Goal: Transaction & Acquisition: Register for event/course

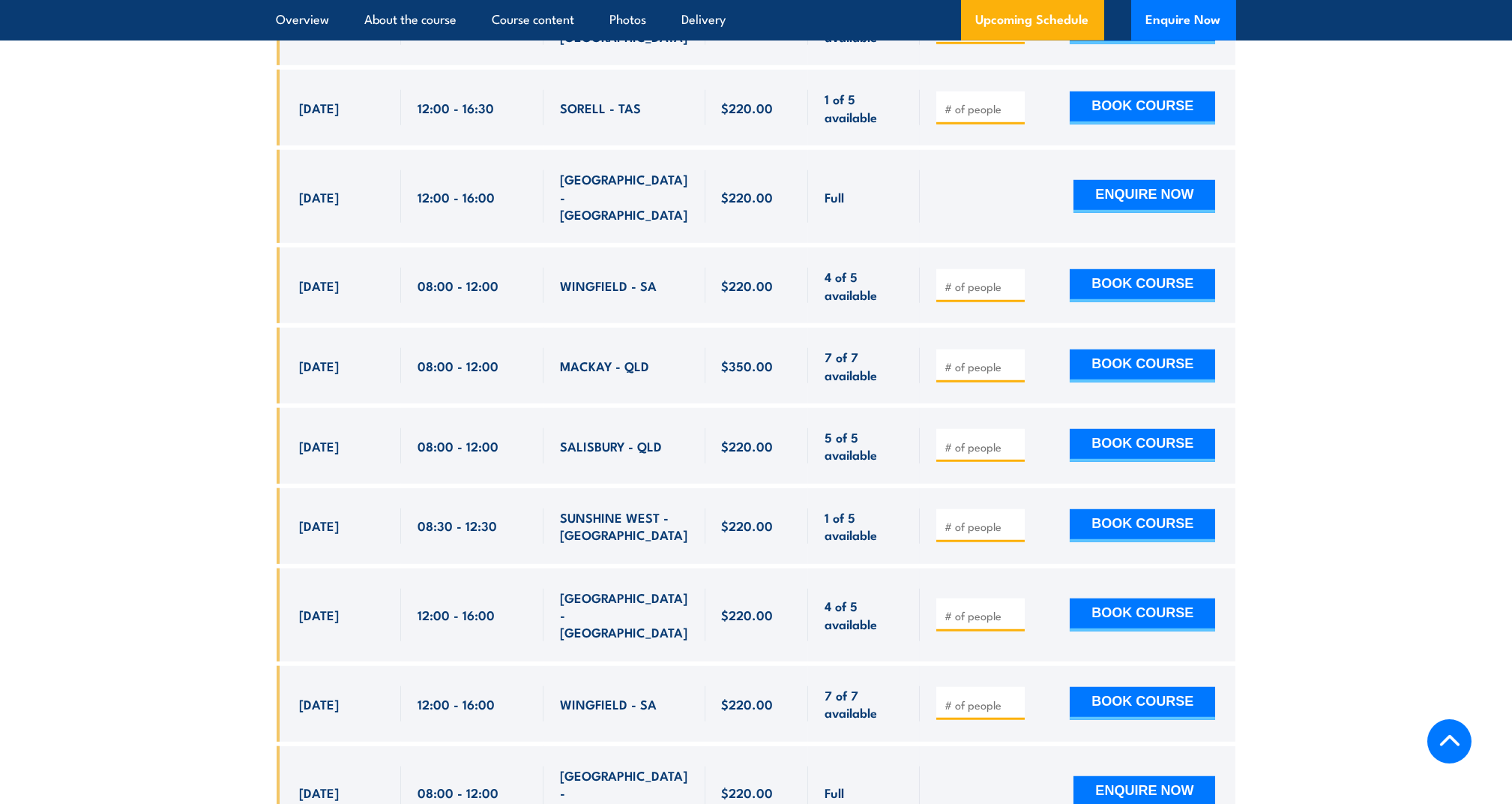
scroll to position [4897, 0]
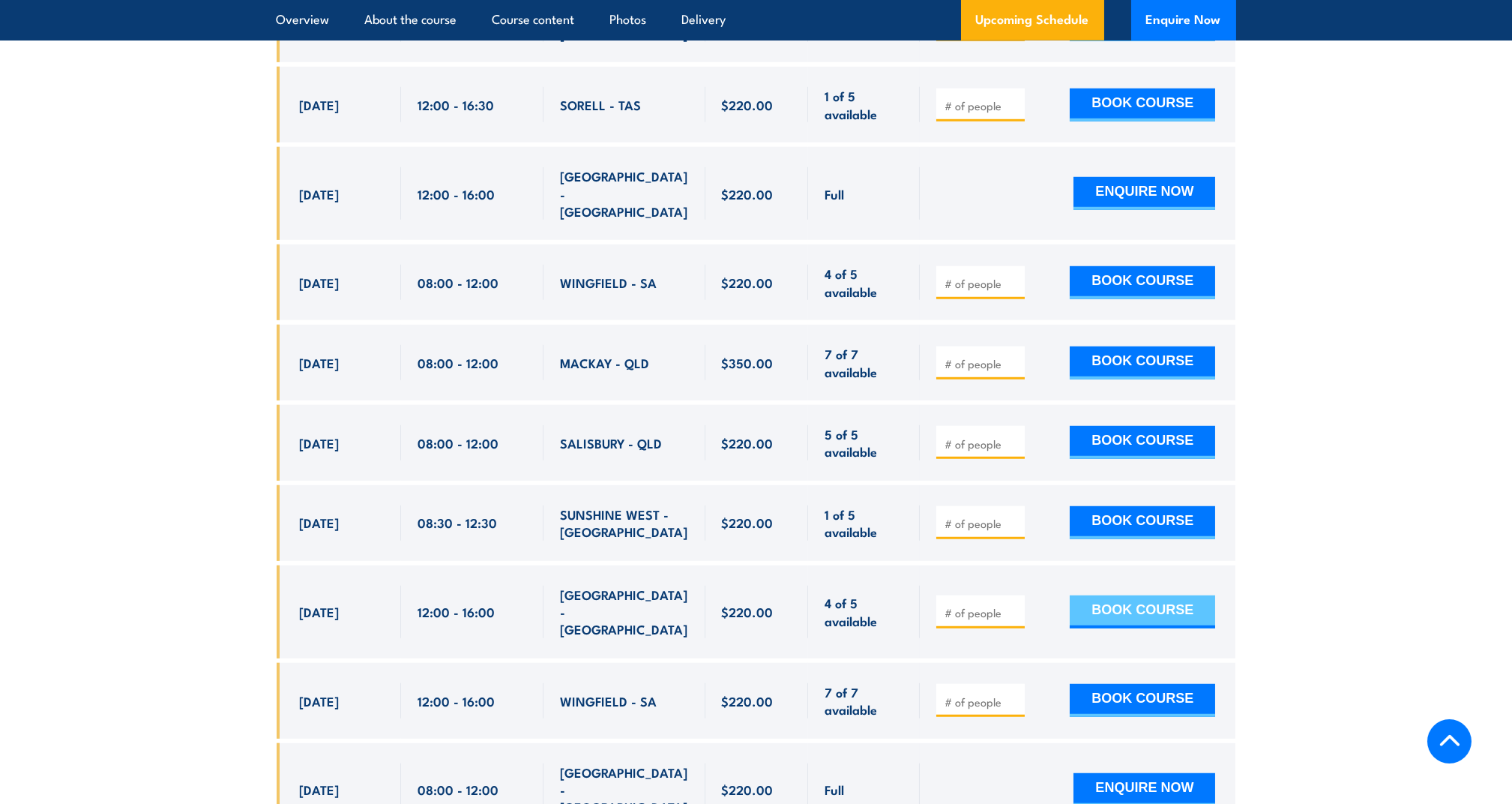
click at [1167, 595] on button "BOOK COURSE" at bounding box center [1143, 612] width 146 height 33
click at [980, 605] on input "number" at bounding box center [982, 612] width 75 height 15
type input "1"
click at [1123, 595] on button "BOOK COURSE" at bounding box center [1143, 612] width 146 height 33
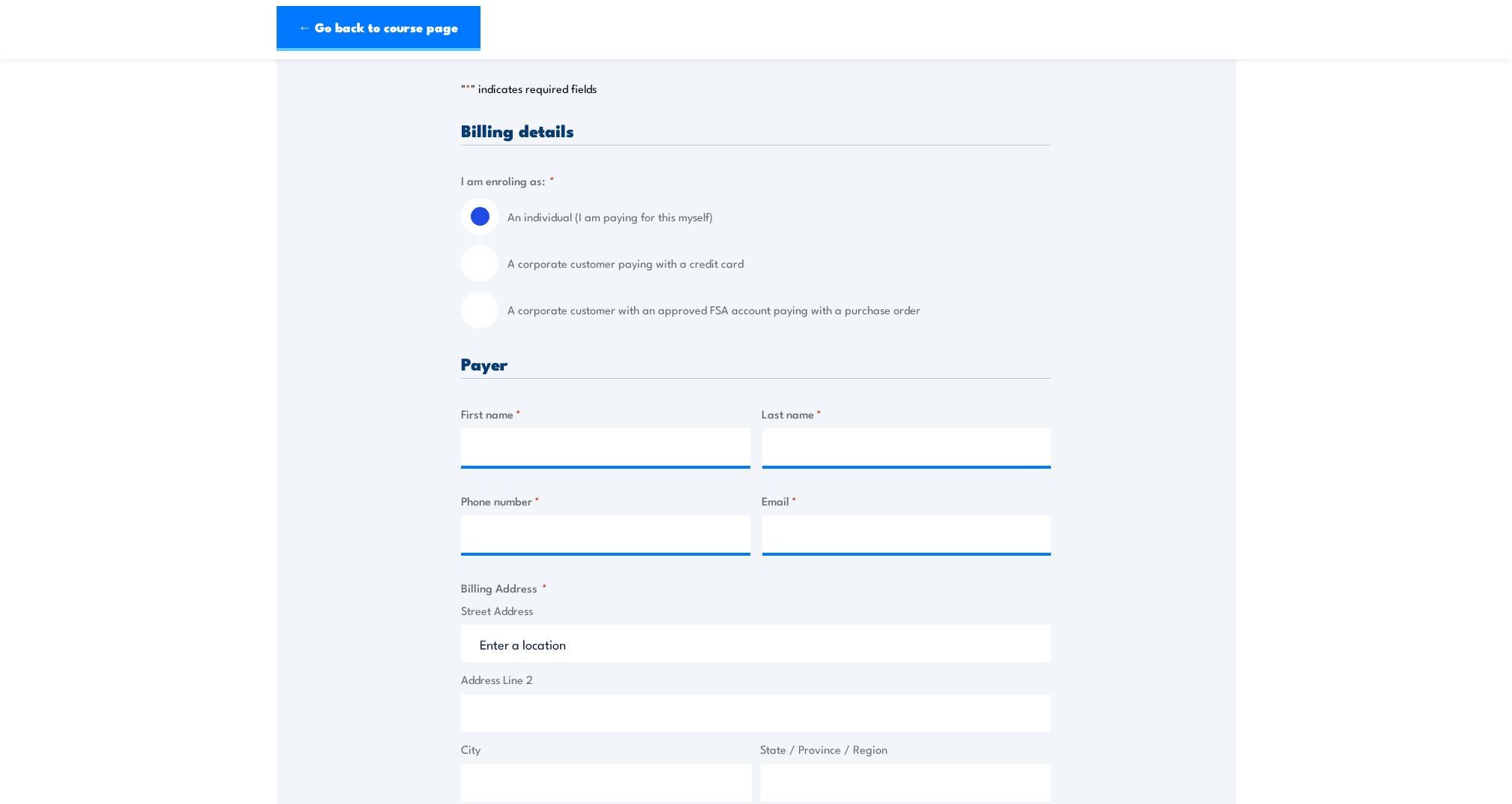
scroll to position [300, 0]
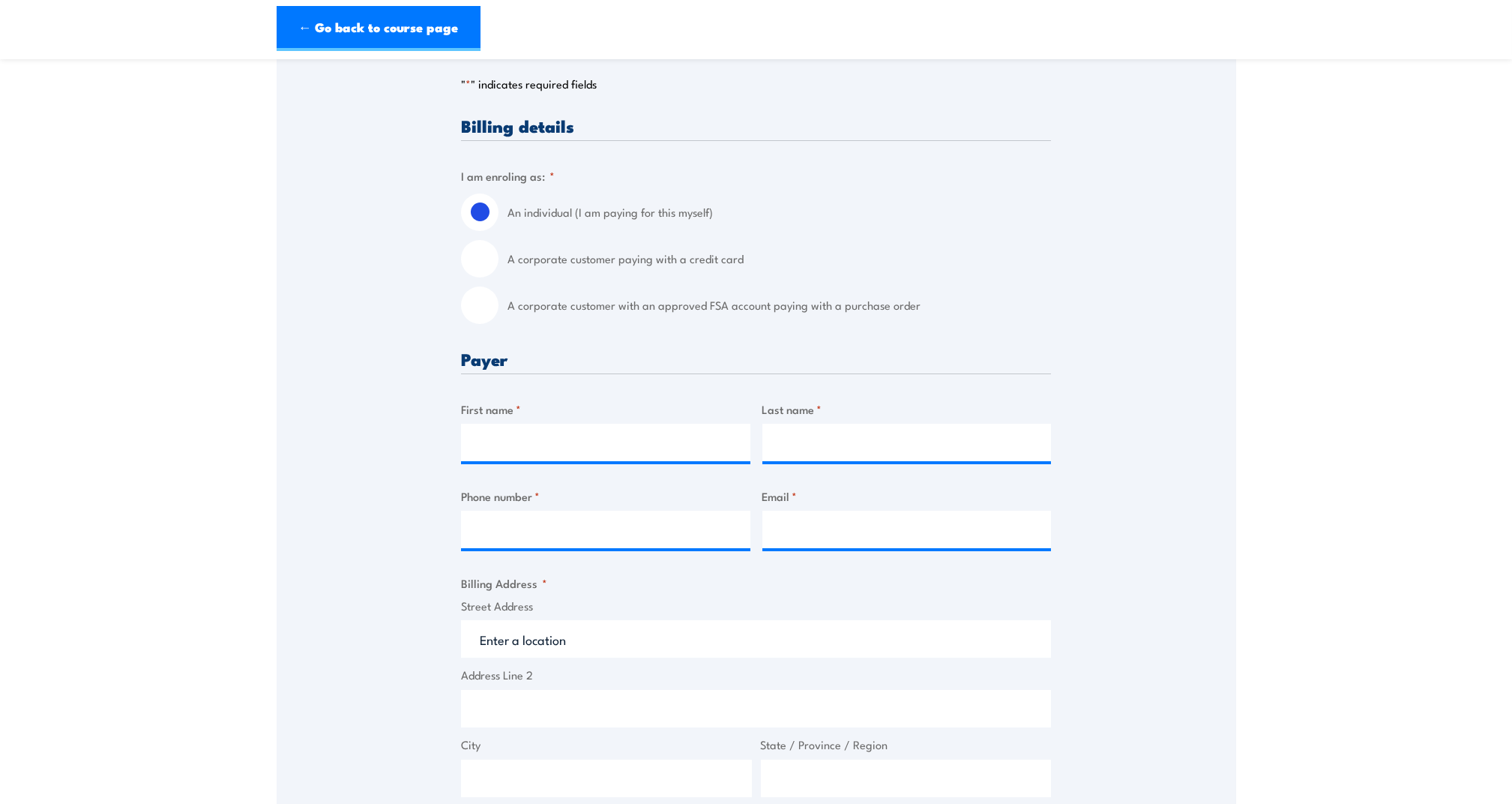
click at [489, 297] on input "A corporate customer with an approved FSA account paying with a purchase order" at bounding box center [479, 305] width 37 height 37
radio input "true"
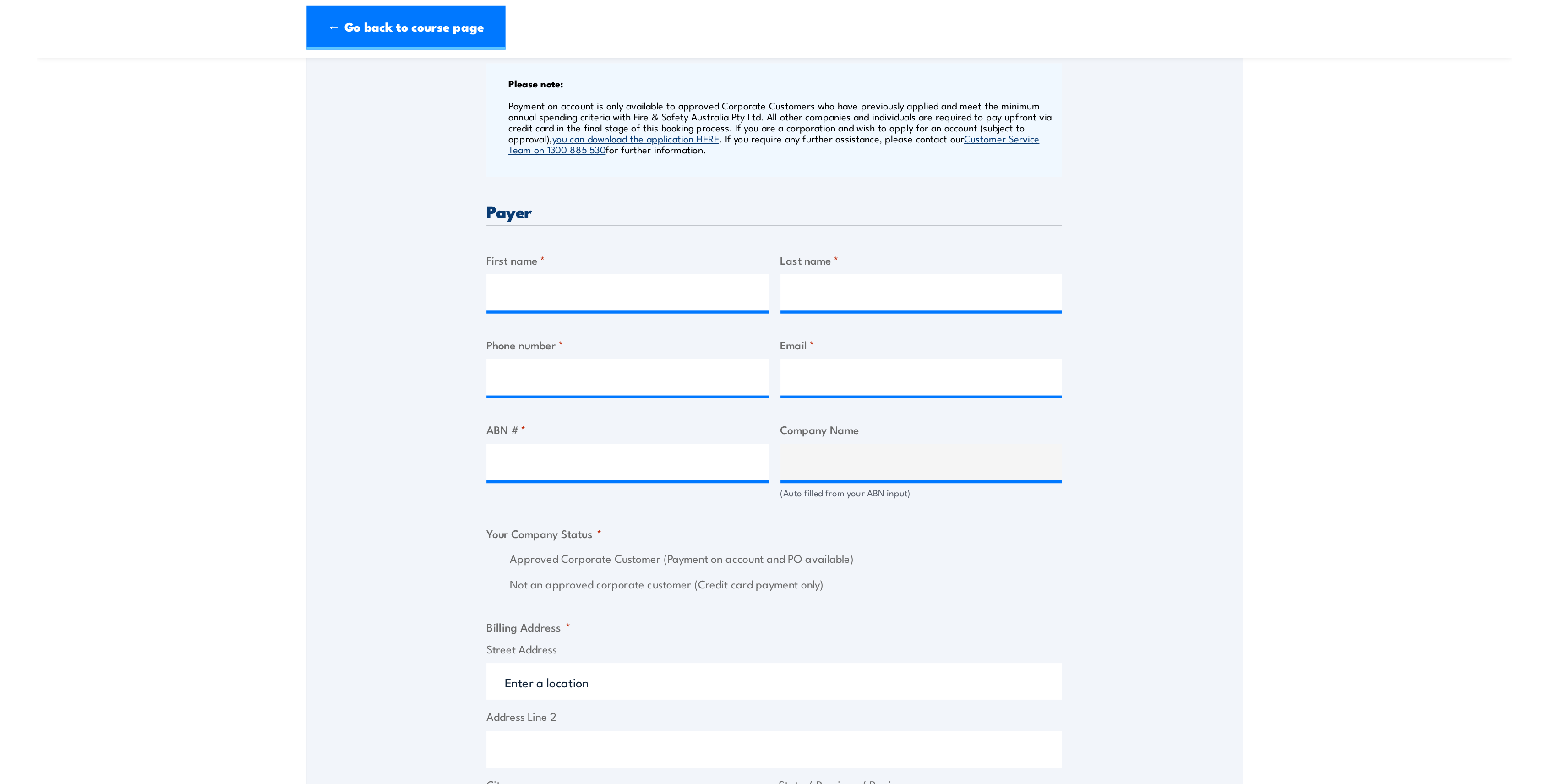
scroll to position [366, 0]
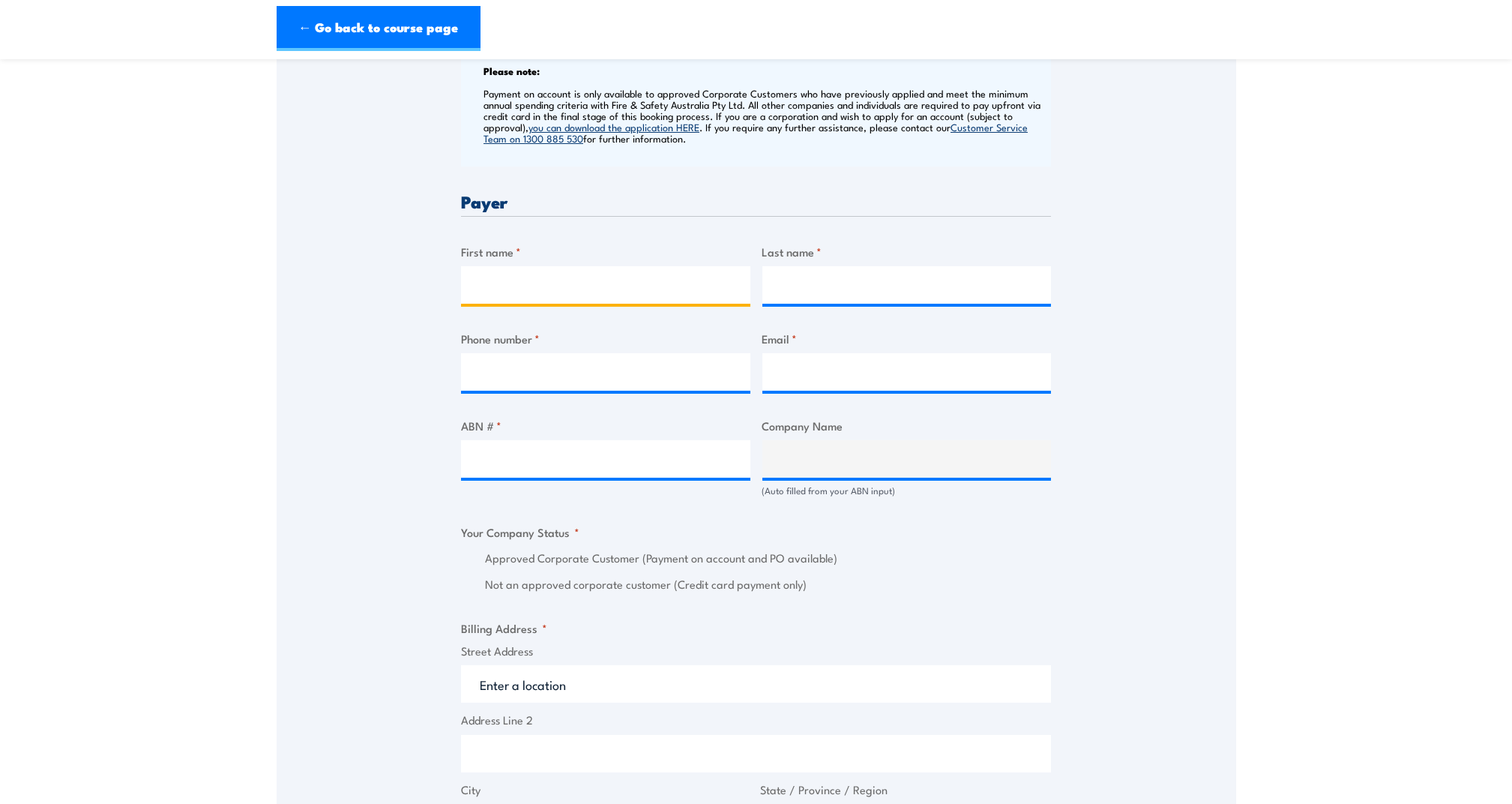
click at [554, 288] on input "First name *" at bounding box center [605, 284] width 289 height 37
type input "Caitlin"
type input "Hale"
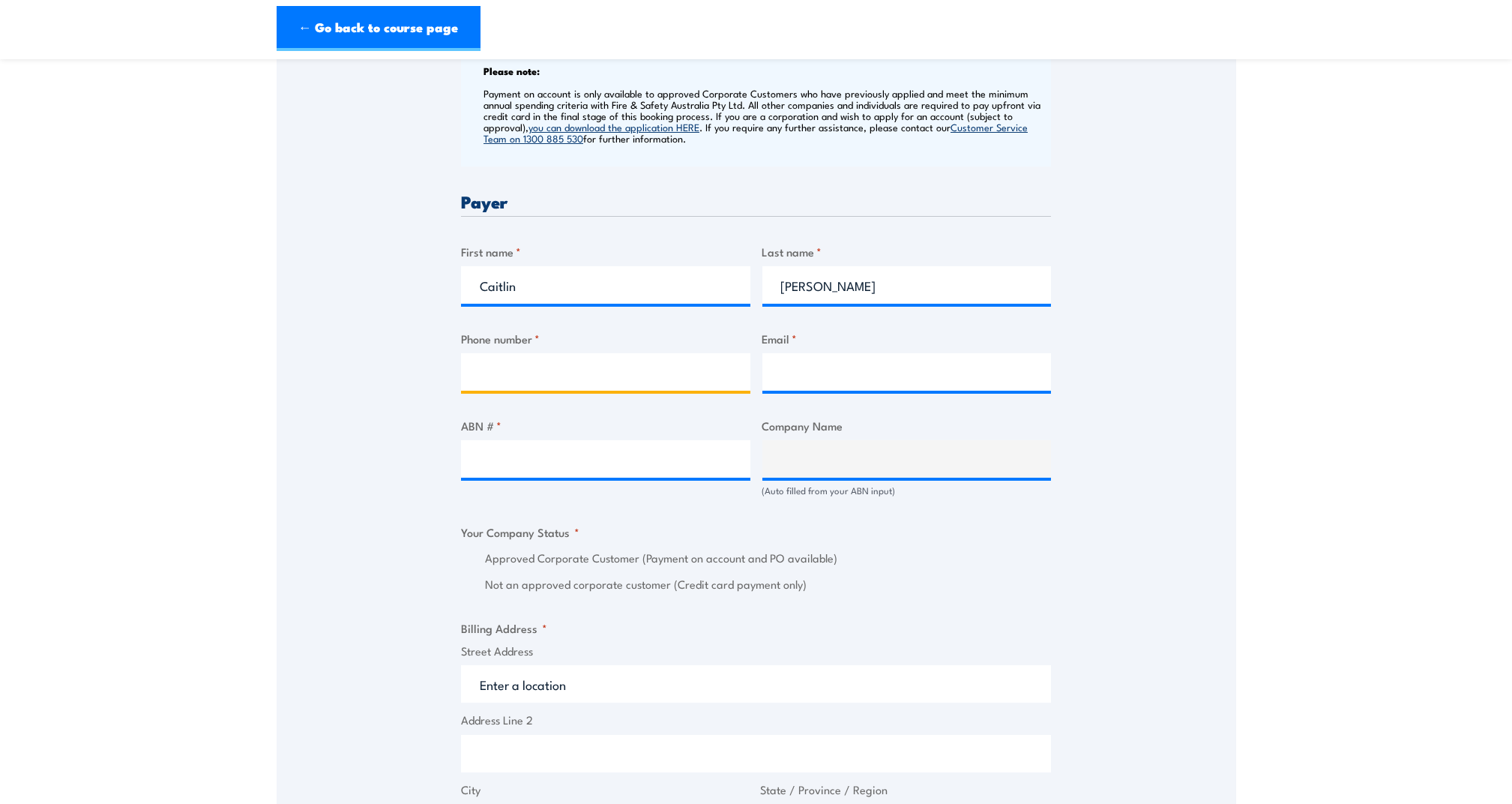
type input "0400161019"
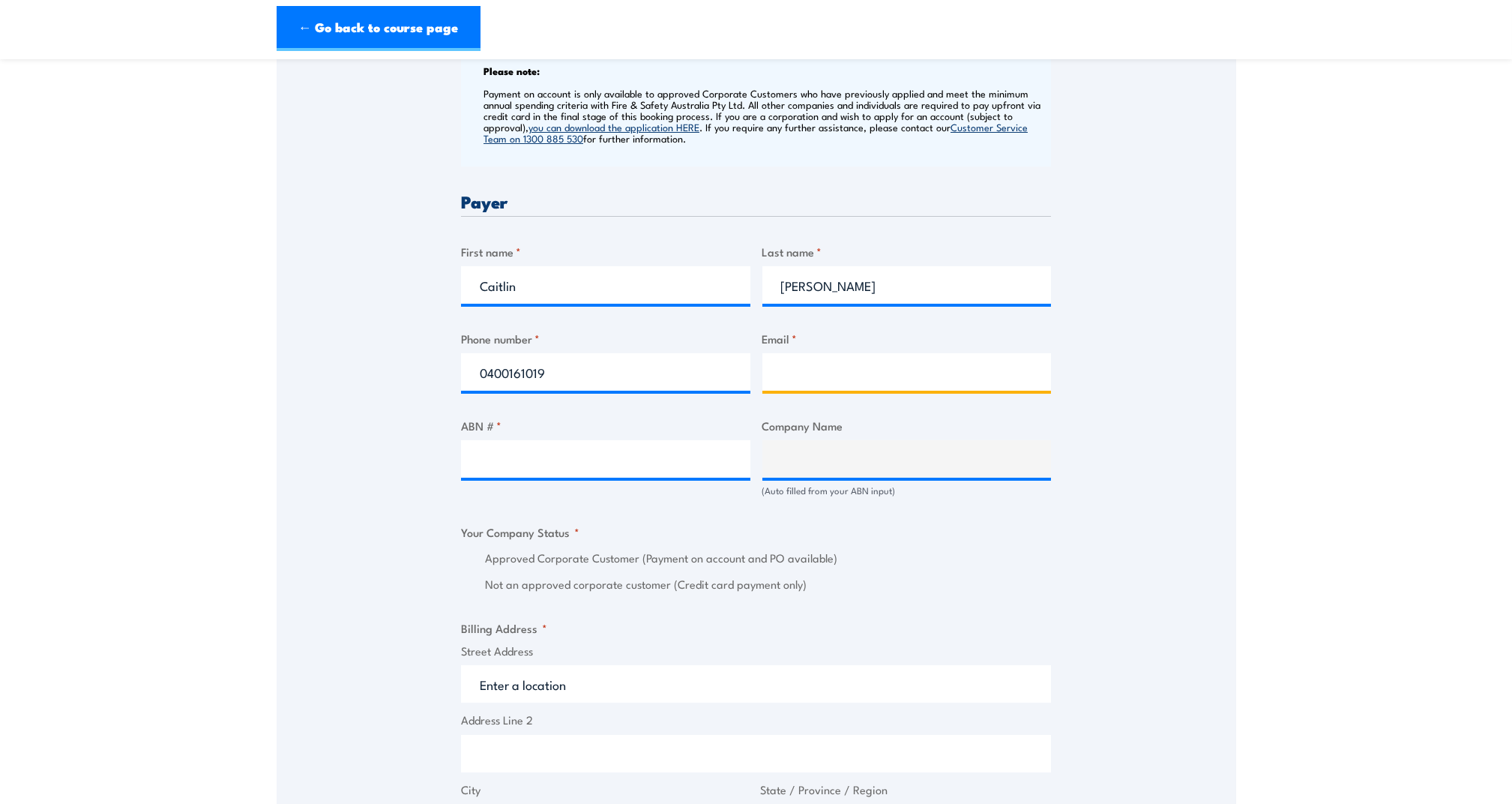
type input "Caitlin.hale@acciona.com"
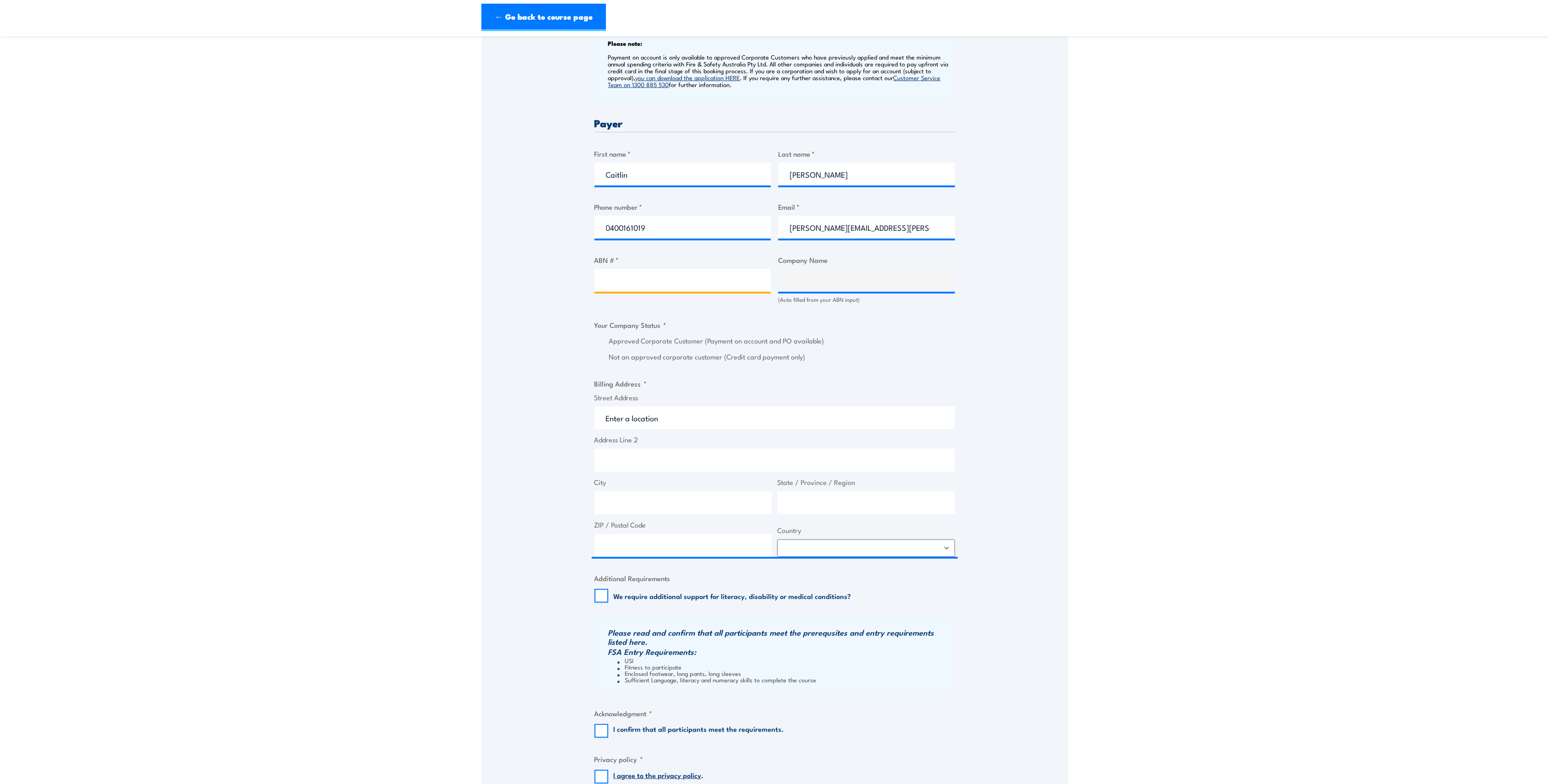
click at [649, 280] on input "ABN # *" at bounding box center [683, 280] width 177 height 23
paste input "61 003 245 298"
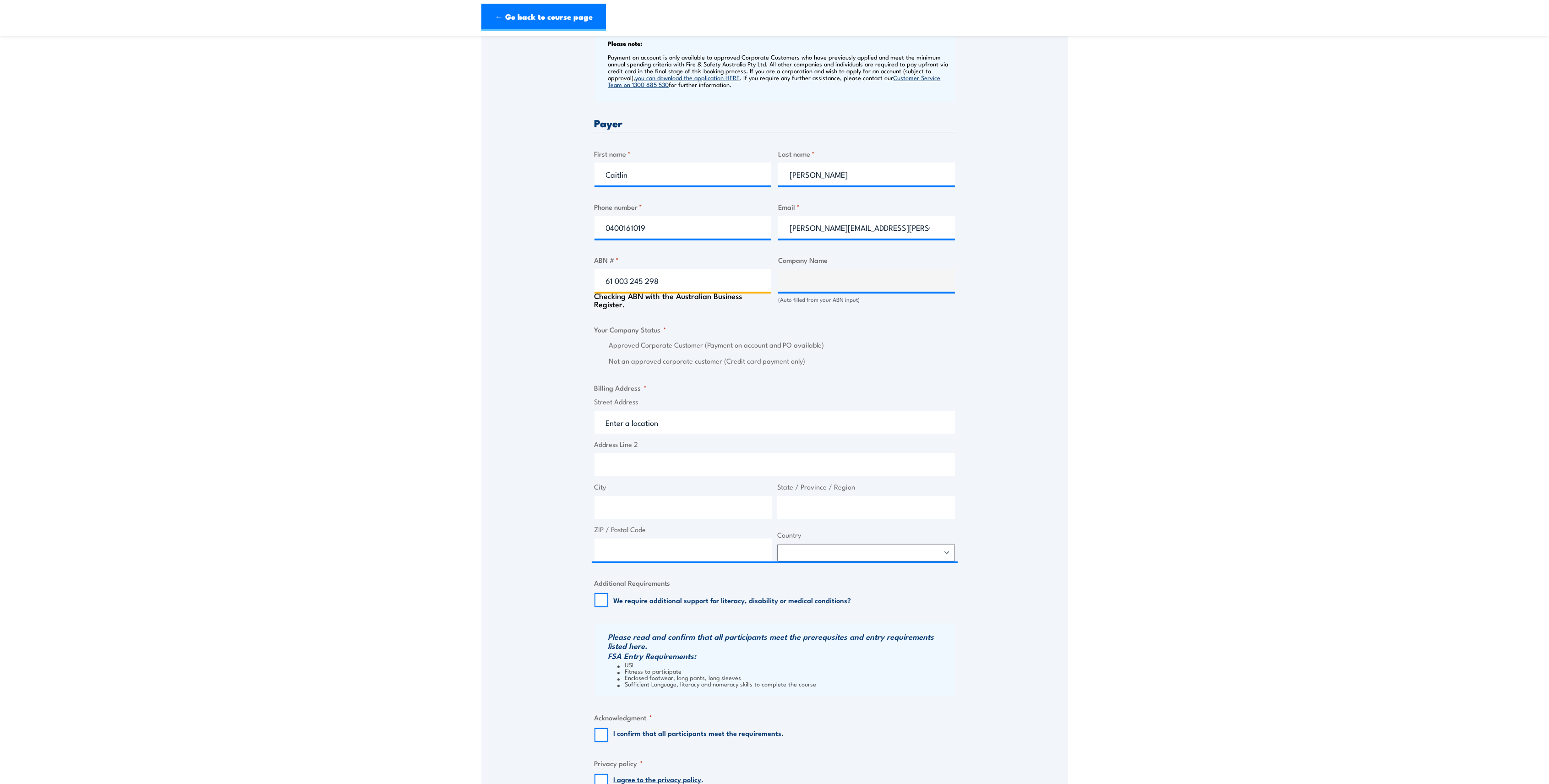
type input "61 003 245 298"
type input "ACN 003 245 298 PTY LTD"
radio input "true"
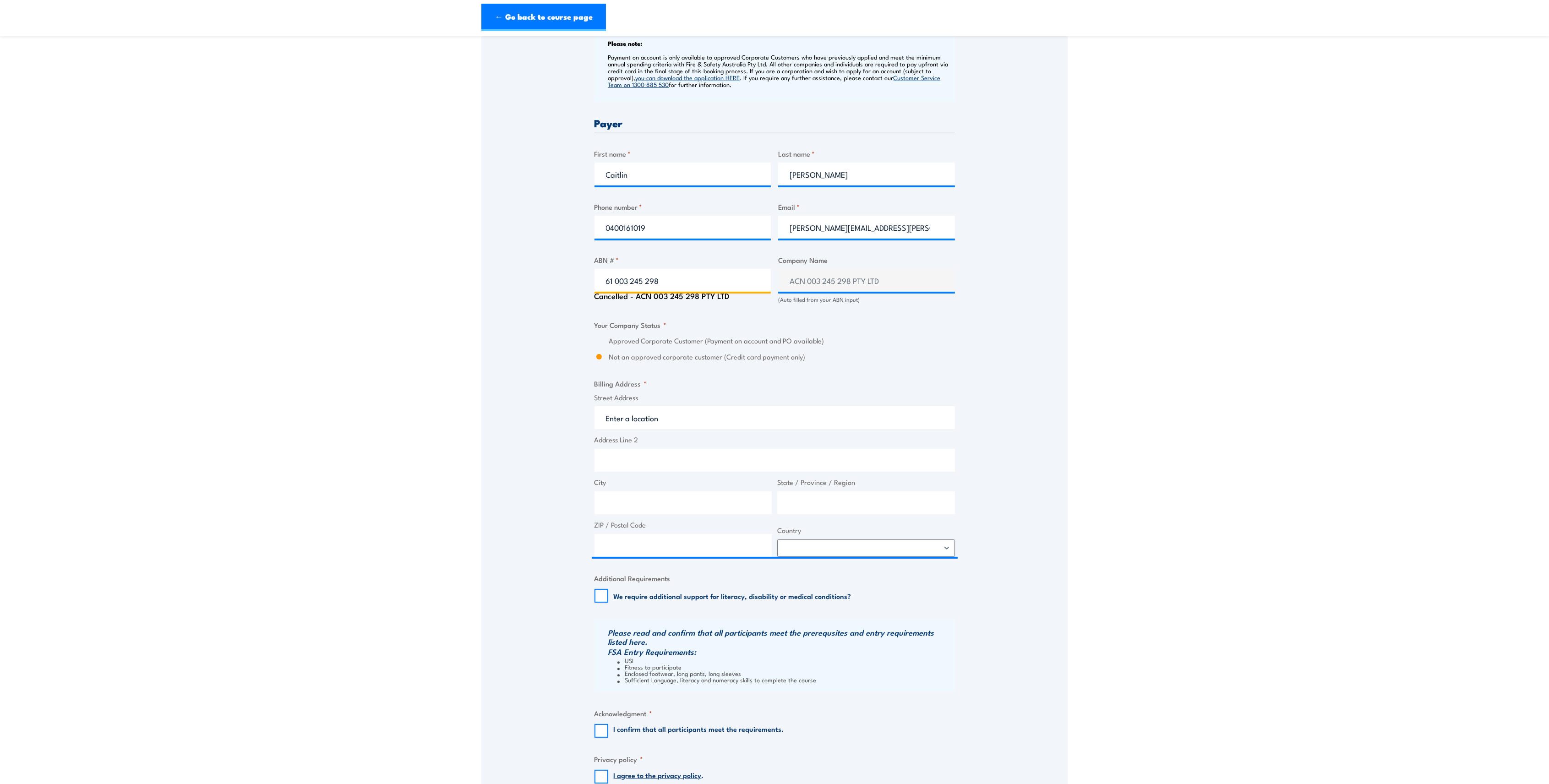
click at [604, 282] on input "61 003 245 298" at bounding box center [683, 280] width 177 height 23
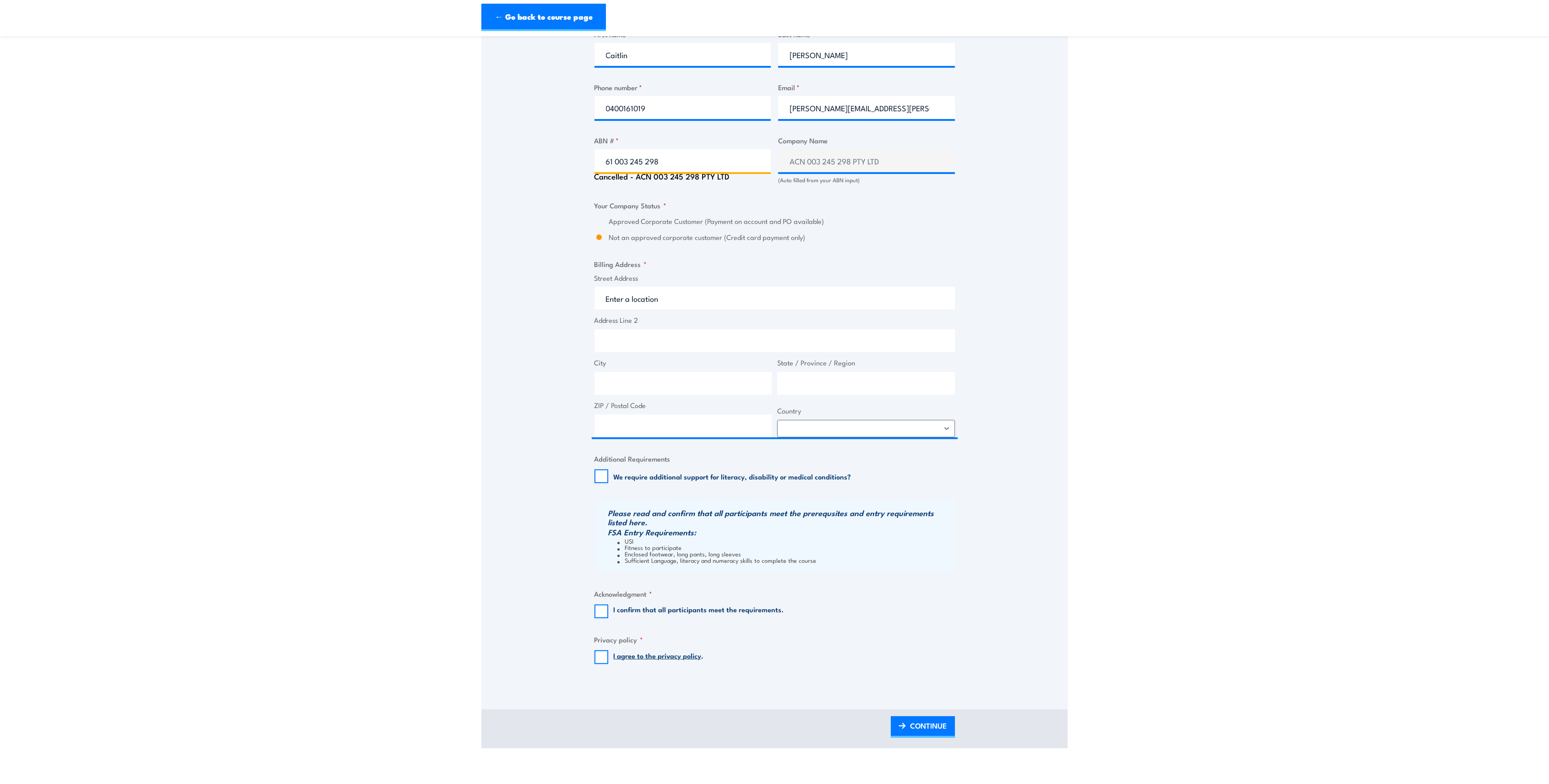
scroll to position [488, 0]
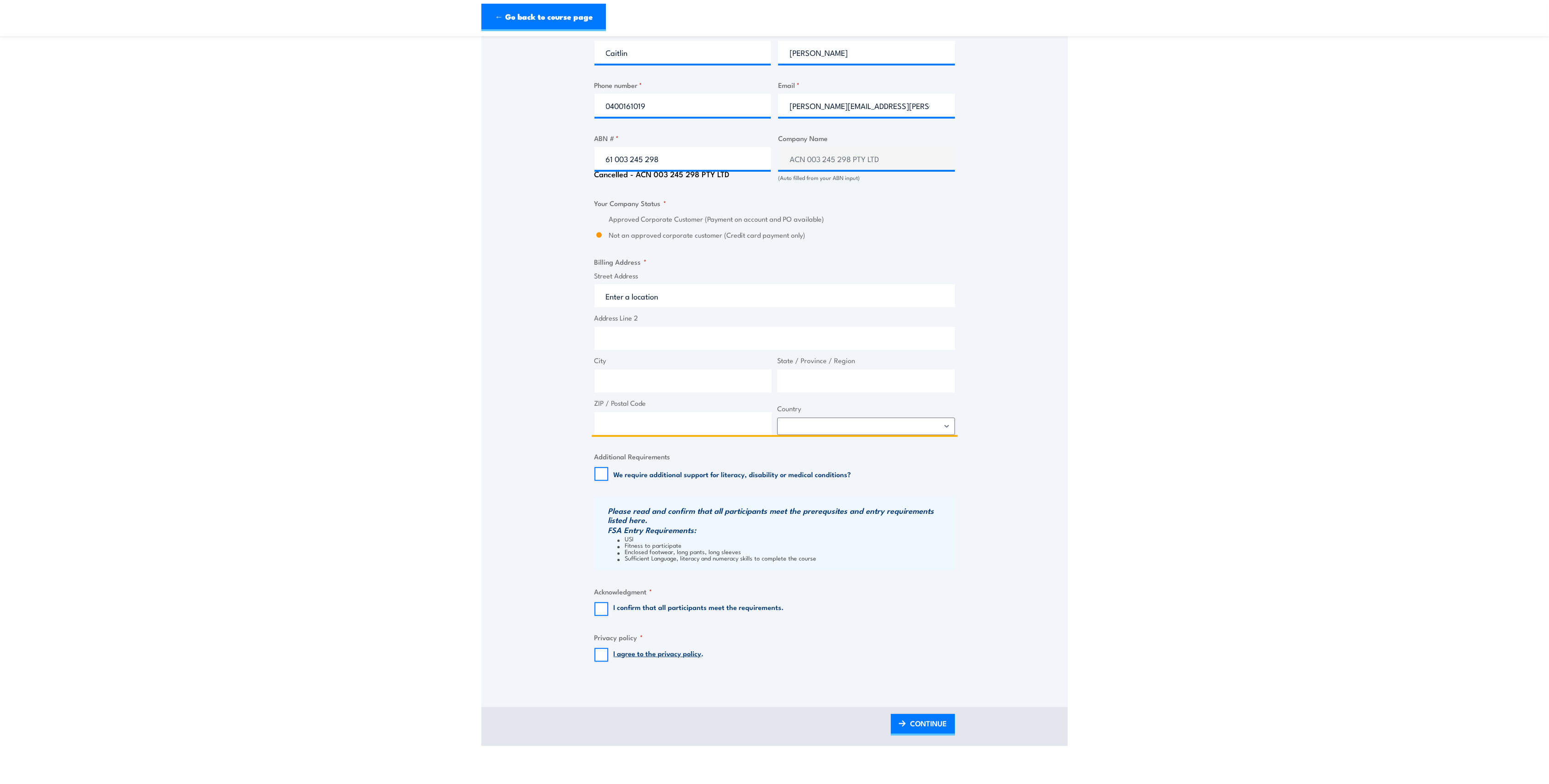
click at [681, 293] on input "Street Address" at bounding box center [775, 296] width 360 height 23
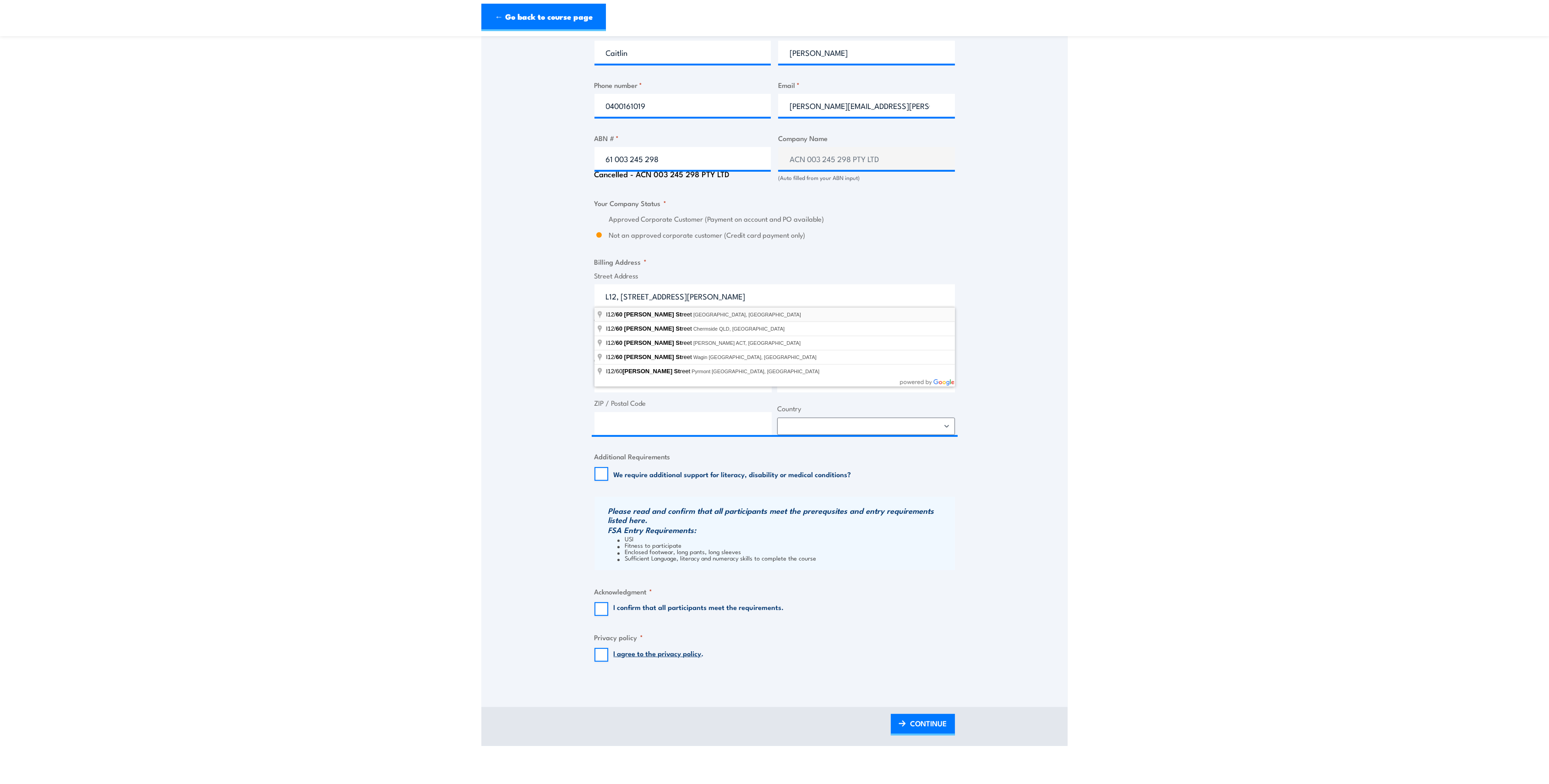
type input "l12/60 Miller Street, North Sydney NSW, Australia"
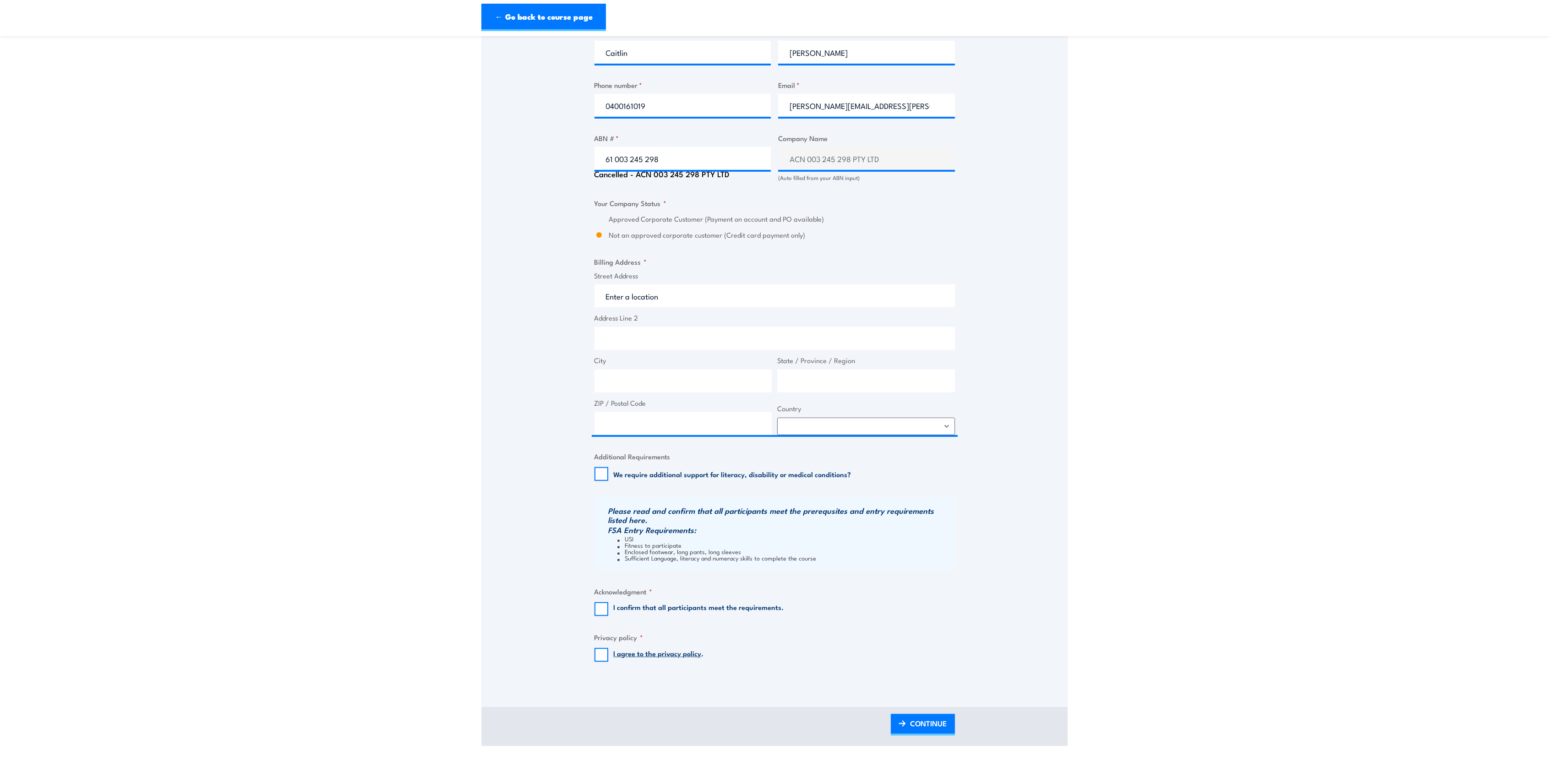
type input "60 Miller St"
type input "North Sydney"
type input "New South Wales"
type input "2060"
select select "Australia"
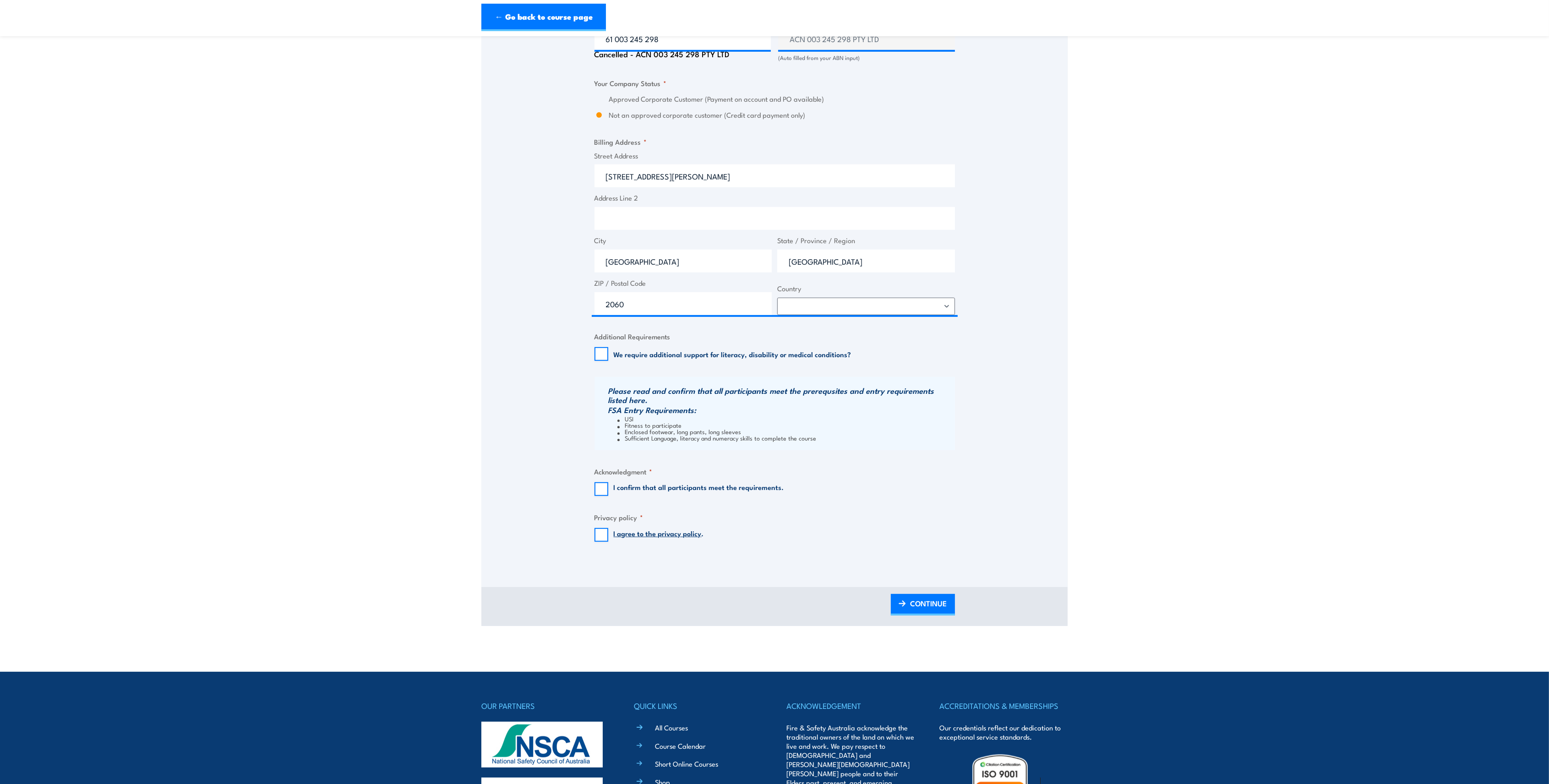
scroll to position [610, 0]
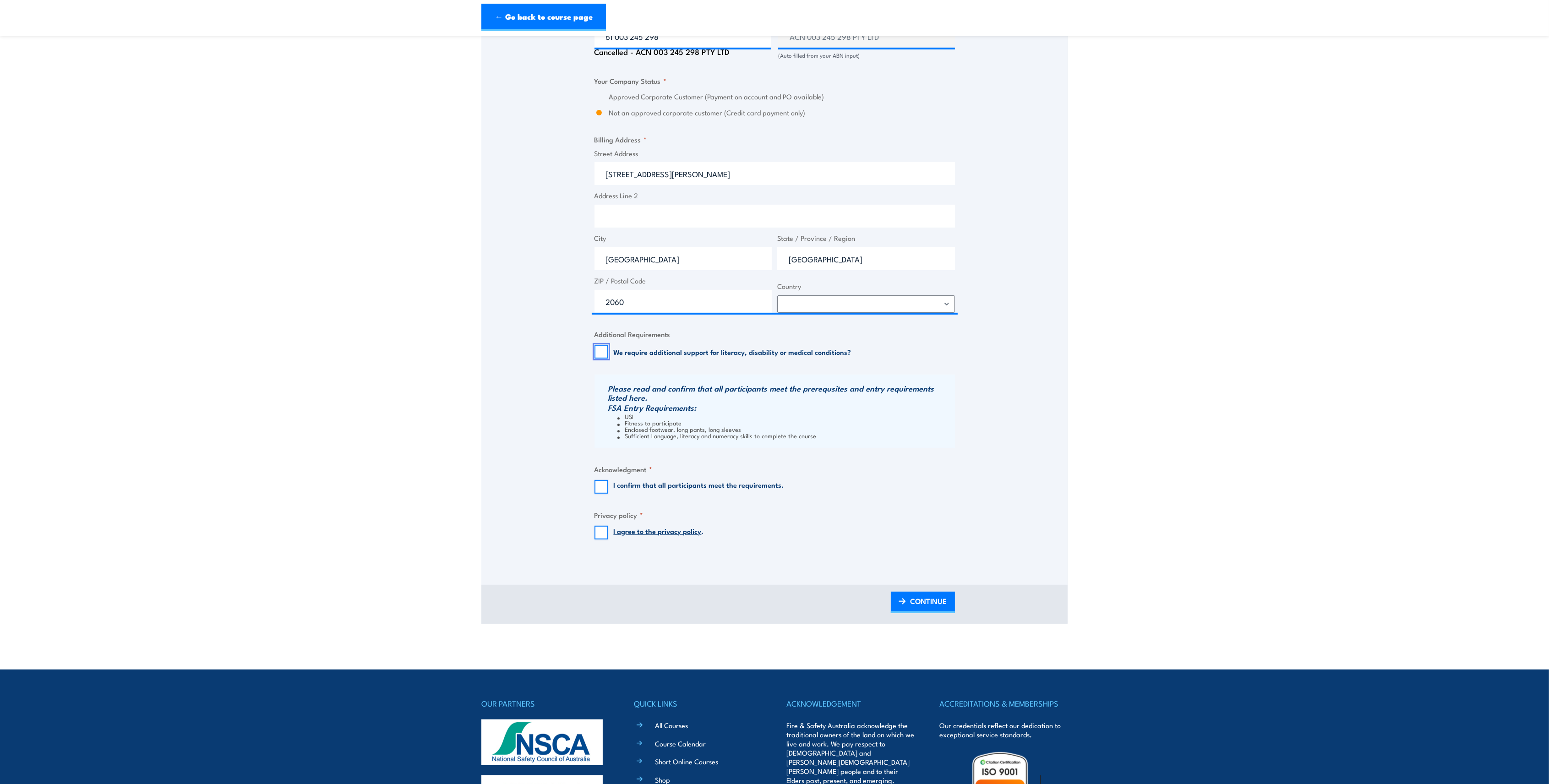
click at [601, 349] on input "We require additional support for literacy, disability or medical conditions?" at bounding box center [601, 352] width 14 height 14
click at [600, 345] on input "We require additional support for literacy, disability or medical conditions?" at bounding box center [601, 352] width 14 height 14
checkbox input "false"
click at [610, 485] on div "I confirm that all participants meet the requirements." at bounding box center [689, 486] width 189 height 14
click at [601, 488] on input "I confirm that all participants meet the requirements." at bounding box center [601, 486] width 14 height 14
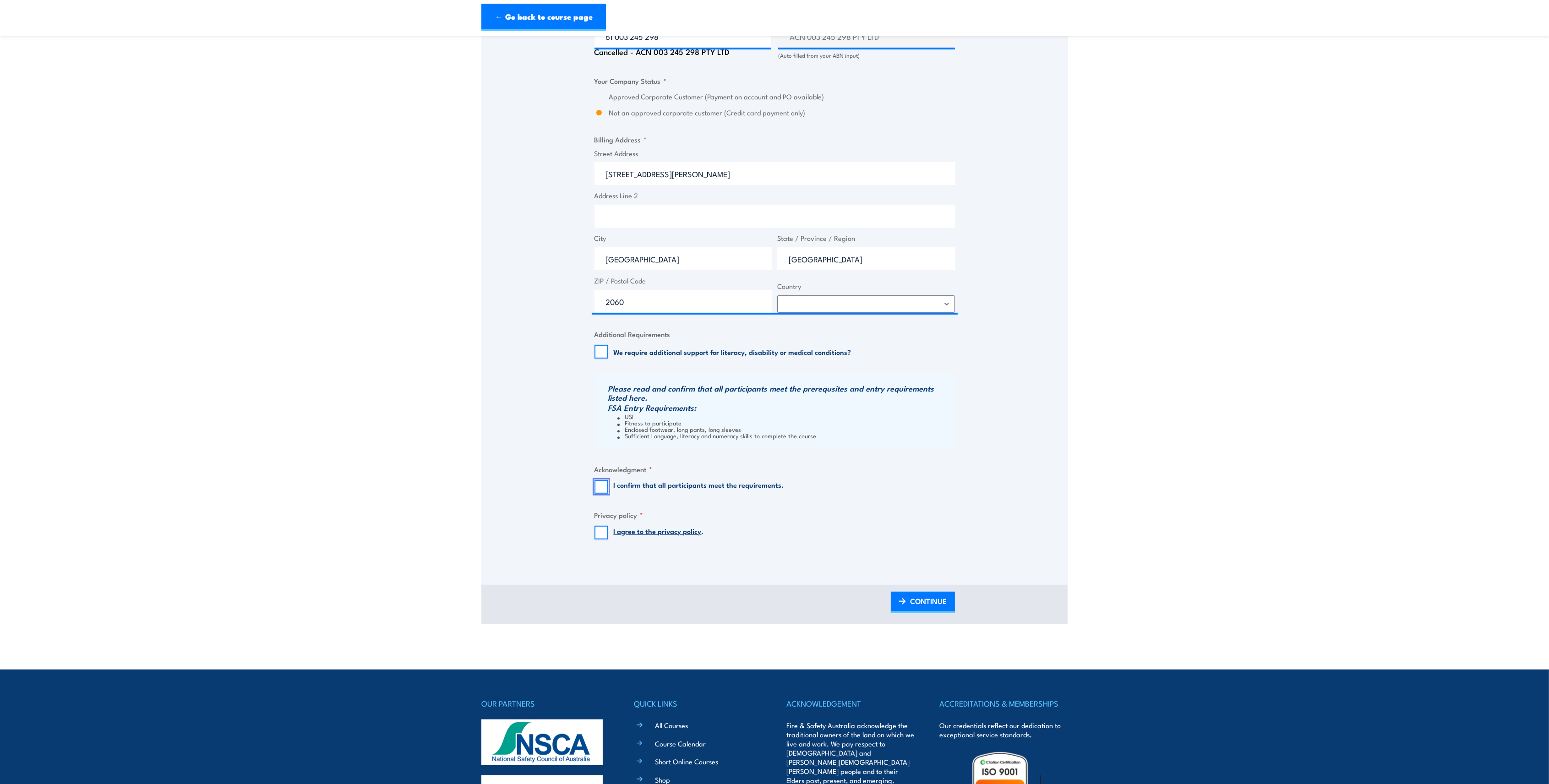
checkbox input "true"
click at [602, 491] on input "I agree to the privacy policy ." at bounding box center [601, 532] width 14 height 14
checkbox input "true"
click at [924, 491] on span "CONTINUE" at bounding box center [928, 601] width 37 height 24
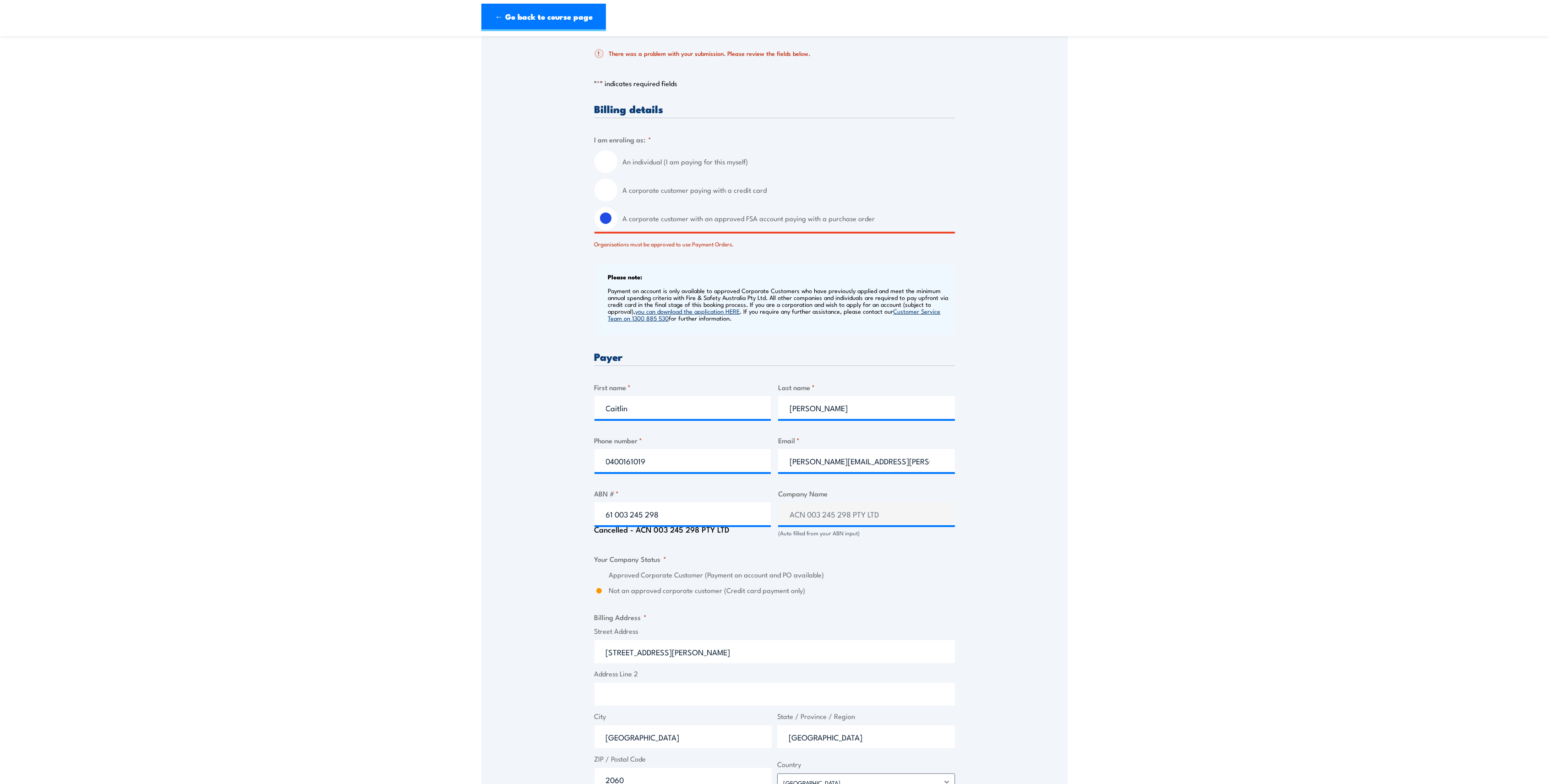
scroll to position [61, 0]
